Goal: Find specific page/section: Find specific page/section

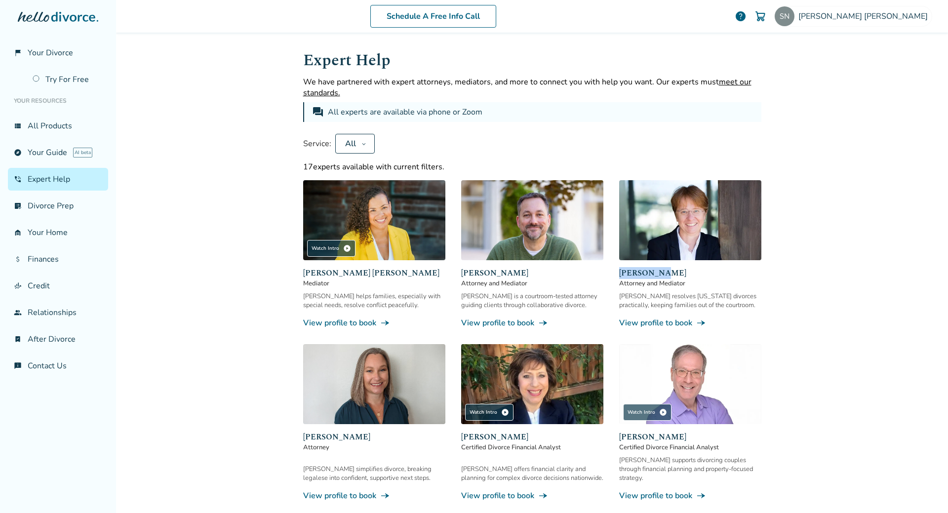
drag, startPoint x: 662, startPoint y: 273, endPoint x: 610, endPoint y: 274, distance: 51.4
copy span "[PERSON_NAME]"
